Goal: Information Seeking & Learning: Understand process/instructions

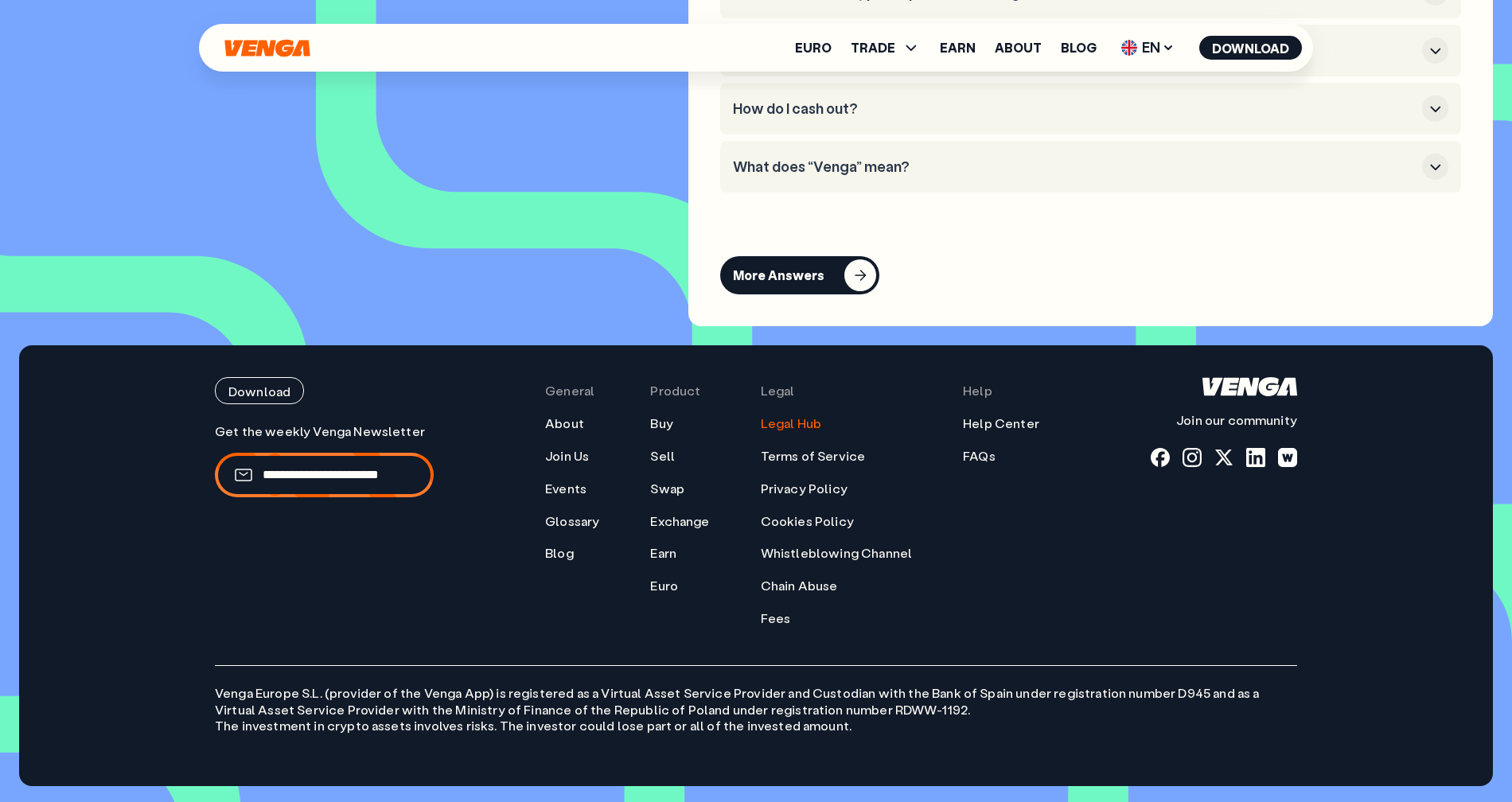
scroll to position [7582, 0]
click at [775, 429] on link "Legal Hub" at bounding box center [791, 424] width 61 height 16
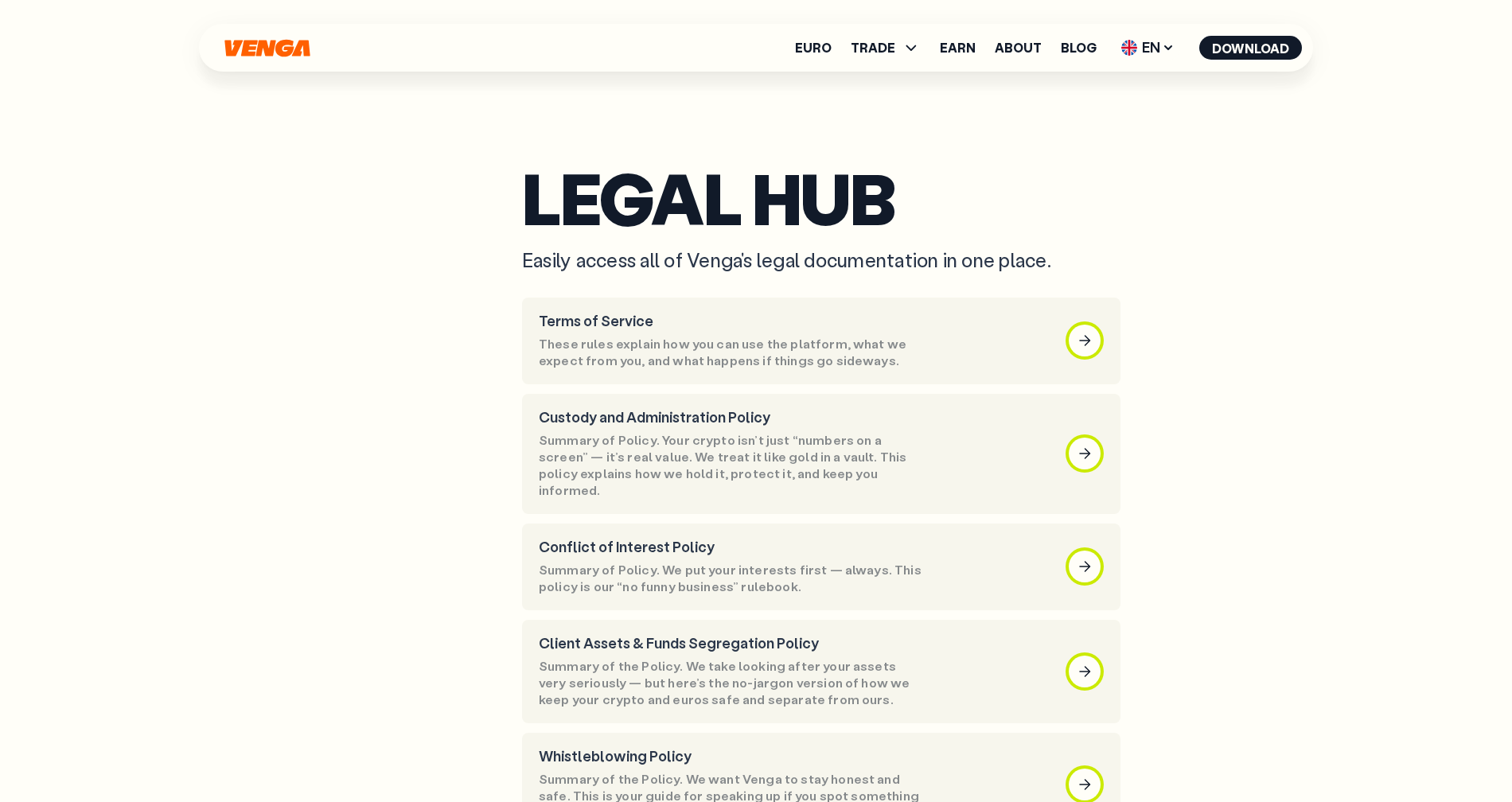
click at [1148, 34] on div "Euro TRADE Buy Sell Swap Exchange Earn About Blog EN English - EN Español - ES …" at bounding box center [756, 48] width 1114 height 48
click at [1151, 44] on span "EN" at bounding box center [1148, 48] width 64 height 25
click at [1144, 115] on div "Español - ES" at bounding box center [1106, 110] width 82 height 16
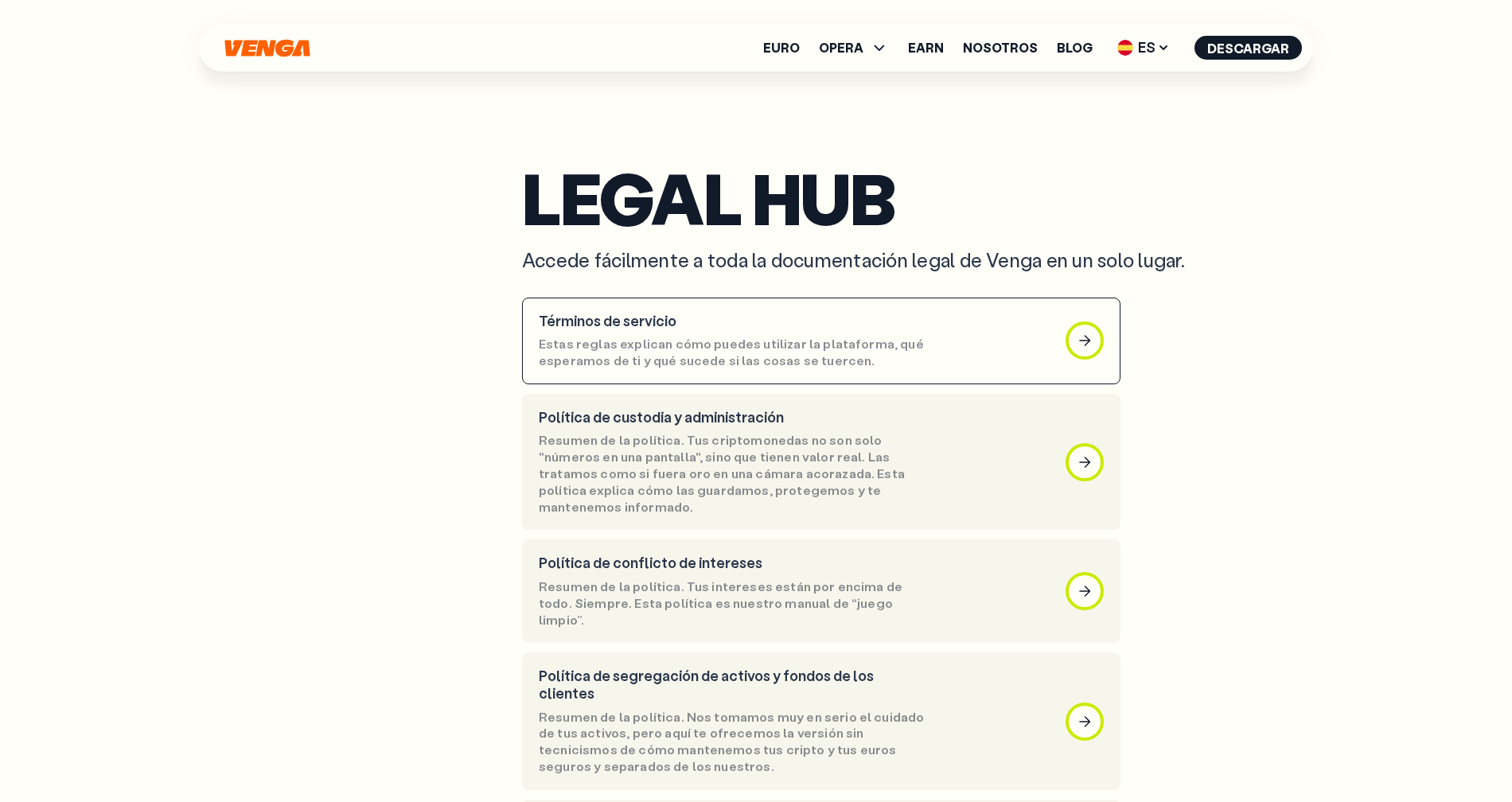
click at [801, 325] on p "Términos de servicio" at bounding box center [732, 321] width 387 height 17
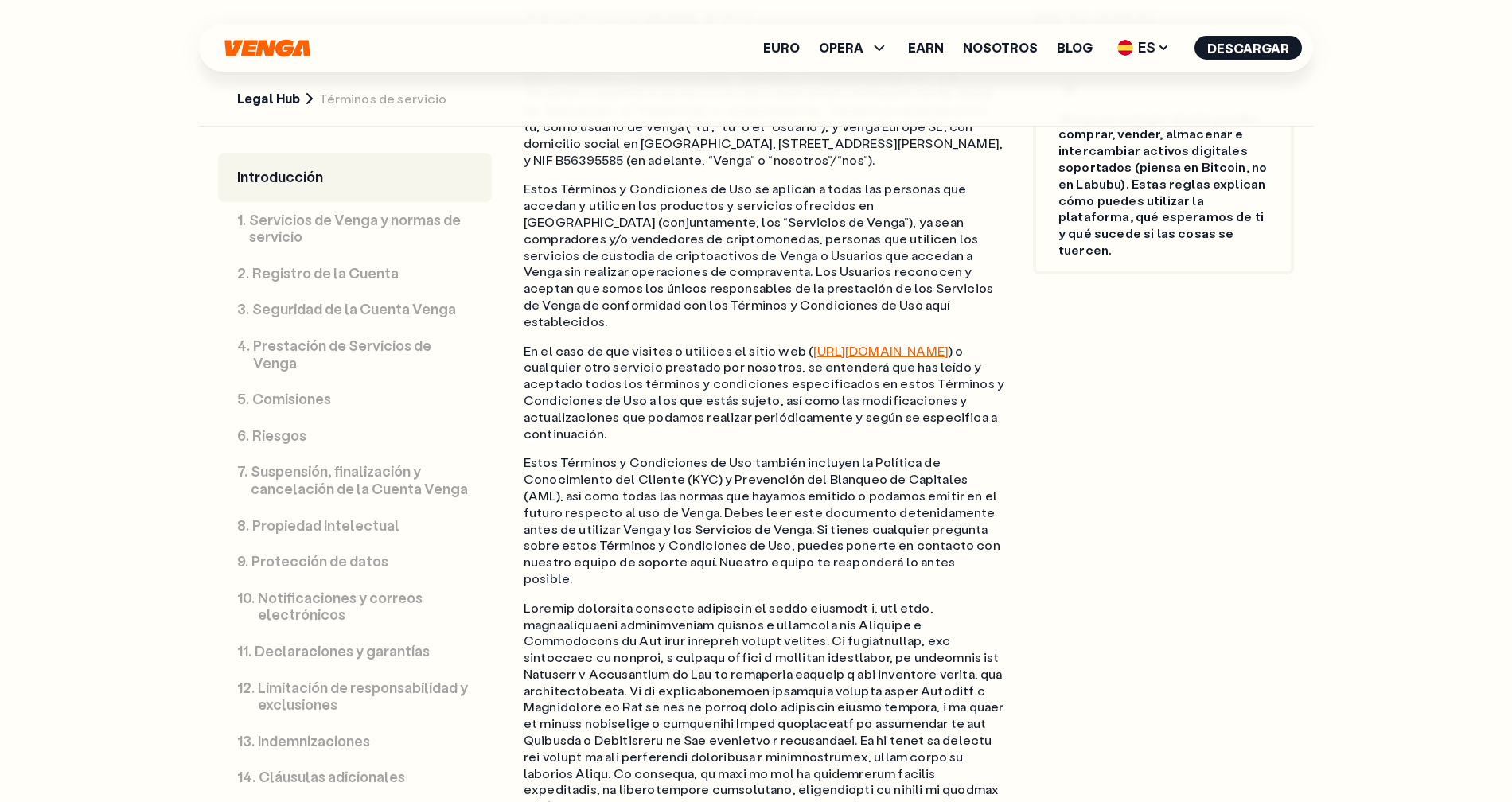
scroll to position [1007, 0]
click at [307, 341] on p "Prestación de Servicios de Venga" at bounding box center [363, 355] width 220 height 35
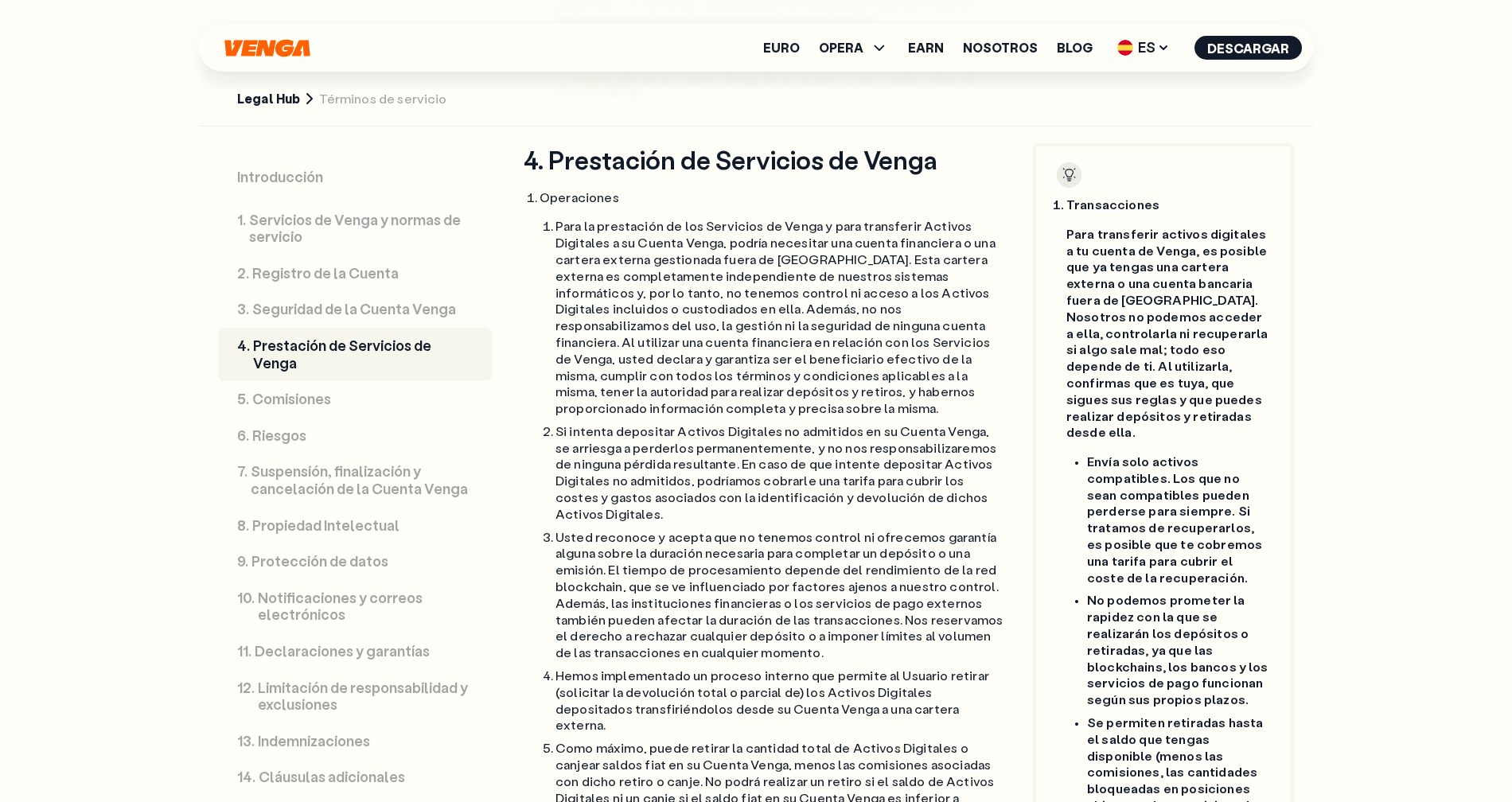
scroll to position [6101, 0]
